Goal: Check status

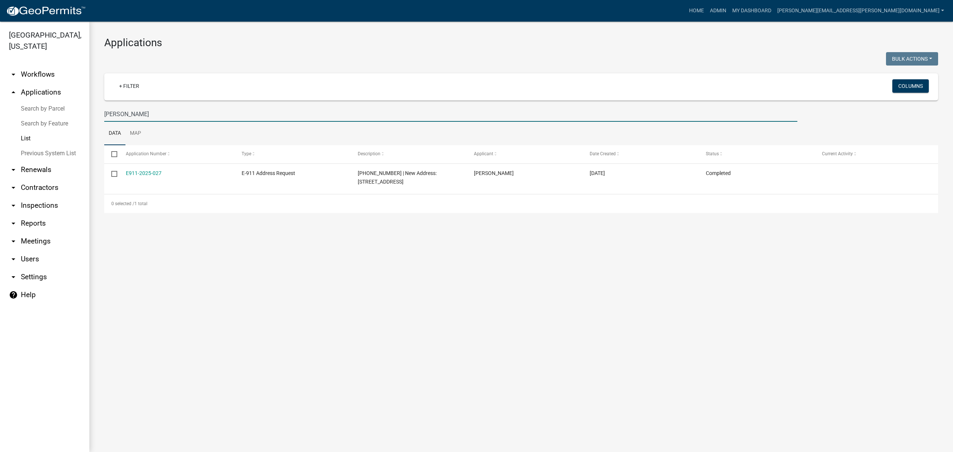
drag, startPoint x: 148, startPoint y: 111, endPoint x: 39, endPoint y: 97, distance: 109.2
click at [39, 97] on div "[GEOGRAPHIC_DATA], [US_STATE] arrow_drop_down Workflows List arrow_drop_up Appl…" at bounding box center [476, 237] width 953 height 431
type input "super"
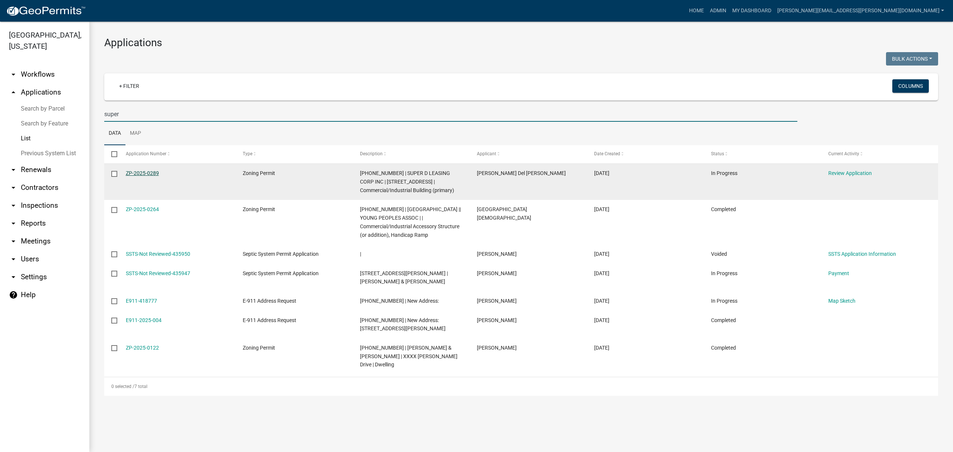
click at [155, 173] on link "ZP-2025-0289" at bounding box center [142, 173] width 33 height 6
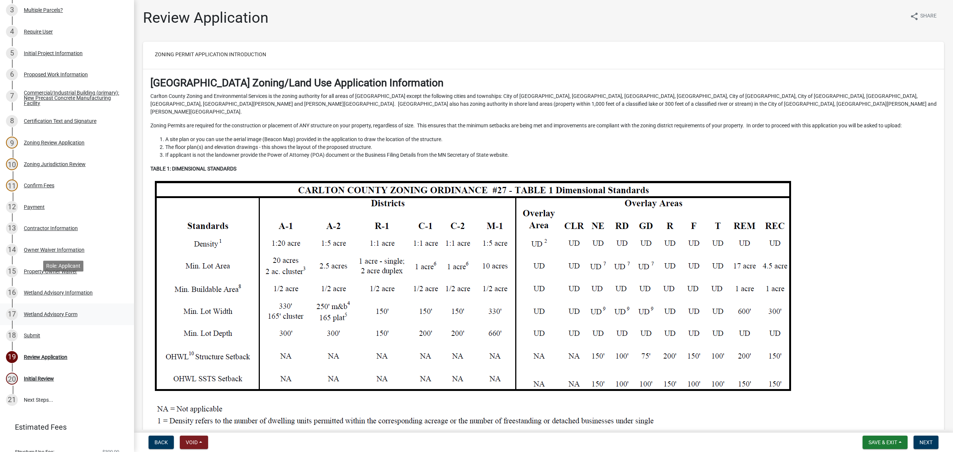
scroll to position [188, 0]
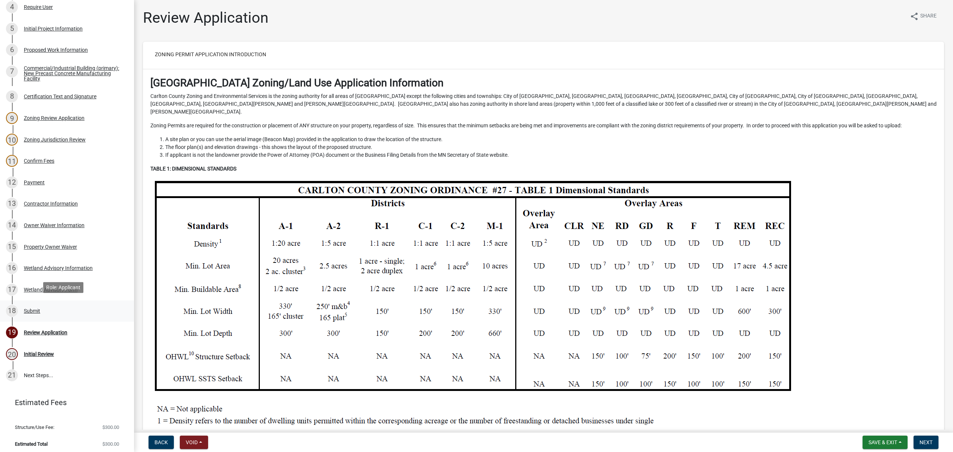
click at [30, 305] on div "18 Submit" at bounding box center [64, 311] width 116 height 12
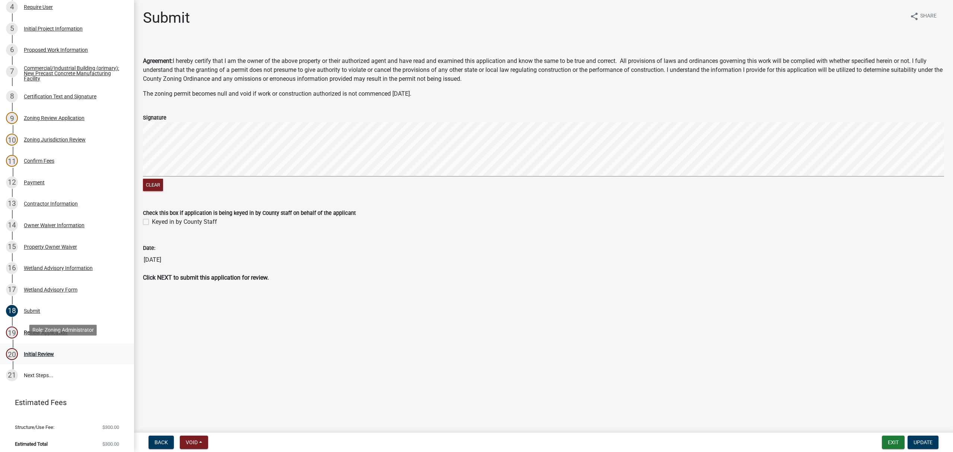
click at [43, 352] on div "Initial Review" at bounding box center [39, 354] width 30 height 5
click at [60, 330] on div "Review Application" at bounding box center [46, 332] width 44 height 5
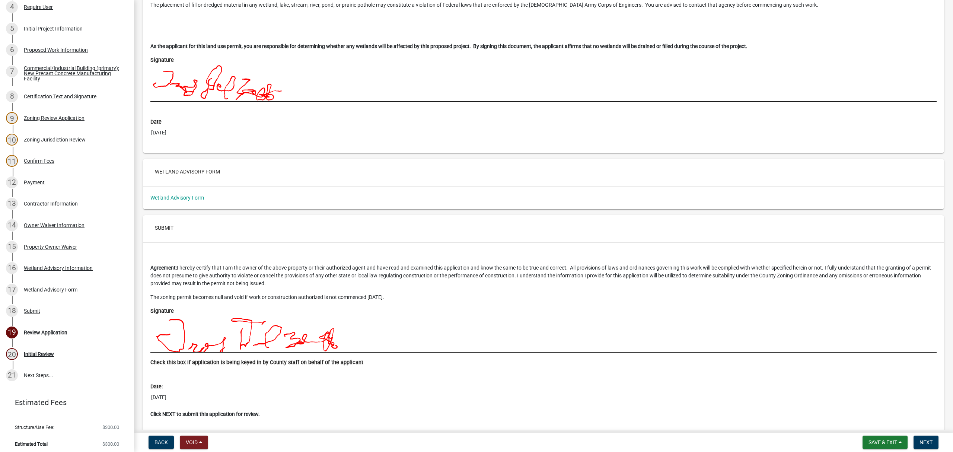
scroll to position [6863, 0]
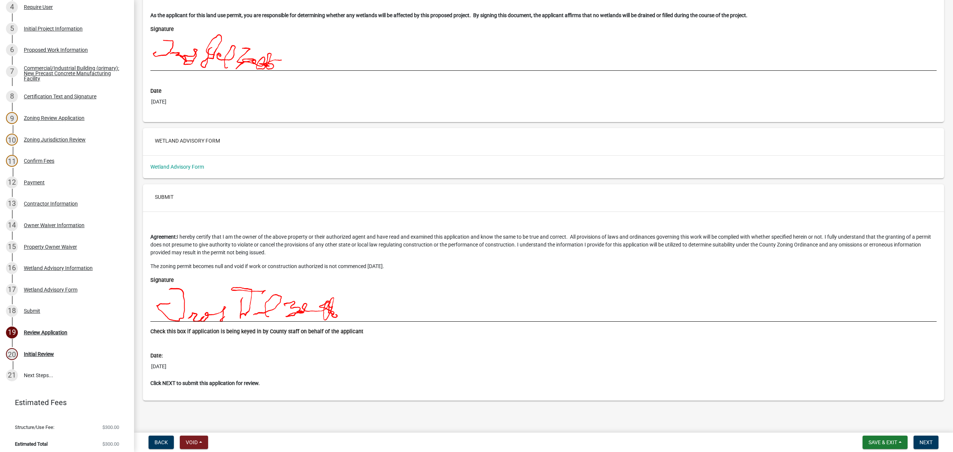
click at [194, 163] on div "Wetland Advisory Form" at bounding box center [544, 167] width 798 height 8
click at [194, 164] on link "Wetland Advisory Form" at bounding box center [177, 167] width 54 height 6
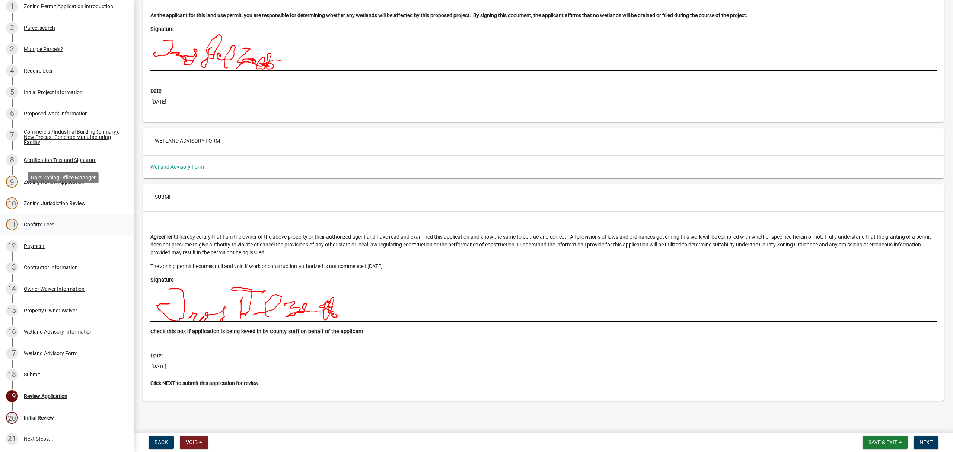
scroll to position [149, 0]
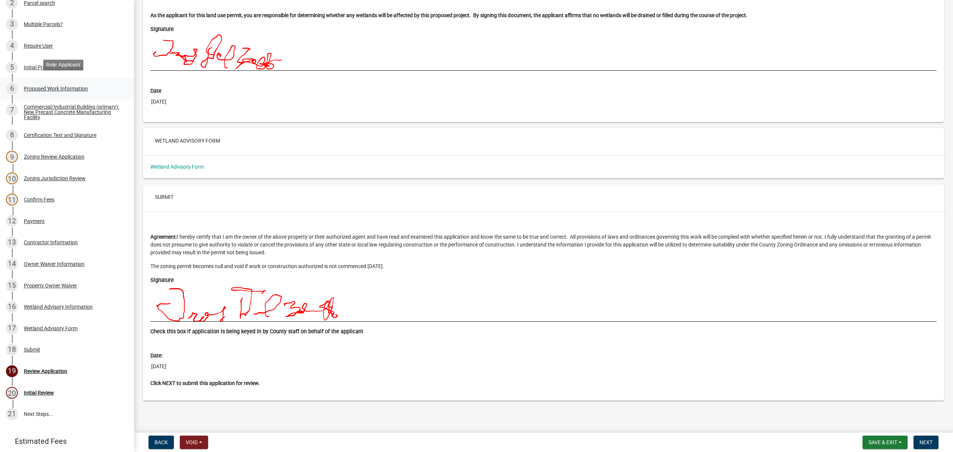
click at [75, 86] on div "Proposed Work Information" at bounding box center [56, 88] width 64 height 5
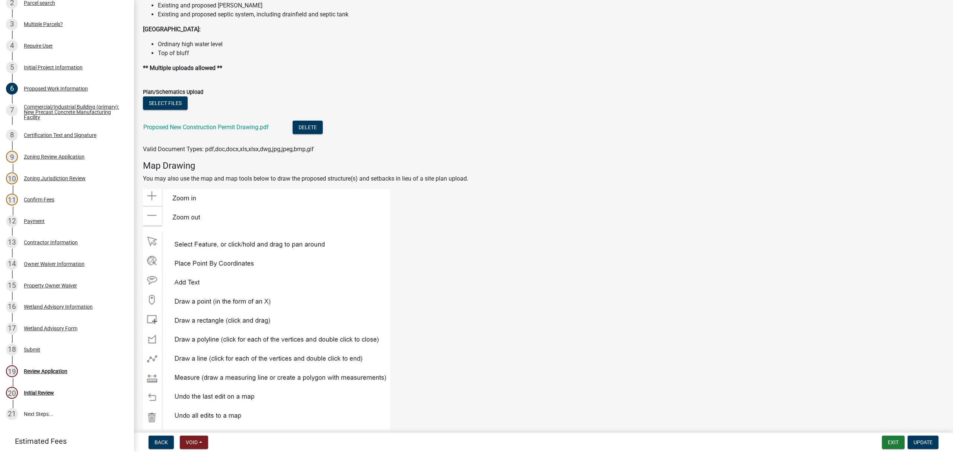
scroll to position [919, 0]
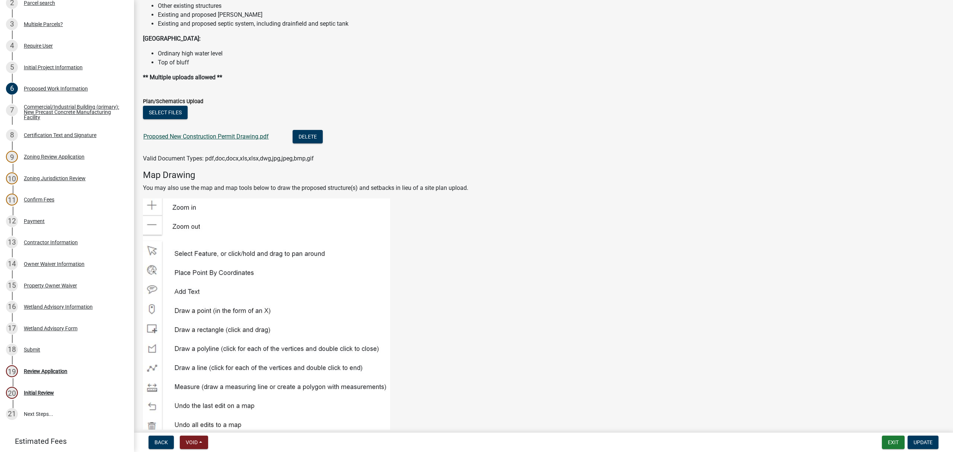
click at [195, 134] on link "Proposed New Construction Permit Drawing.pdf" at bounding box center [206, 136] width 126 height 7
